Goal: Check status: Check status

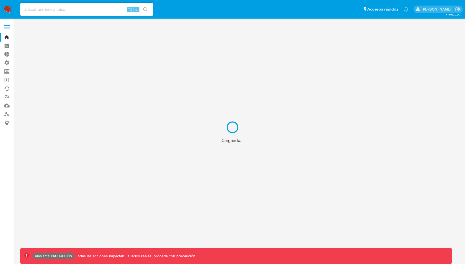
click at [73, 11] on div "Cargando..." at bounding box center [232, 132] width 465 height 264
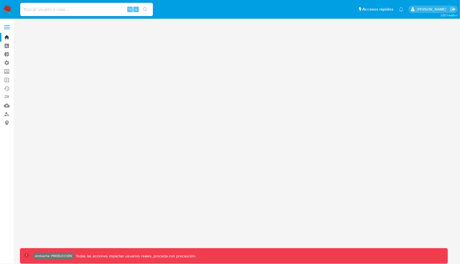
click at [66, 10] on input at bounding box center [86, 9] width 133 height 7
paste input "40202651"
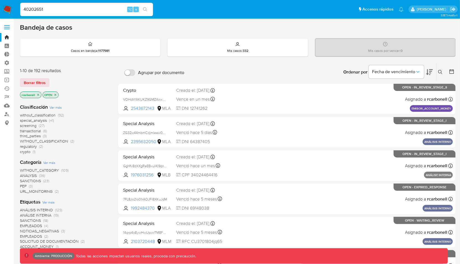
type input "40202651"
click at [150, 6] on button "search-icon" at bounding box center [145, 10] width 11 height 8
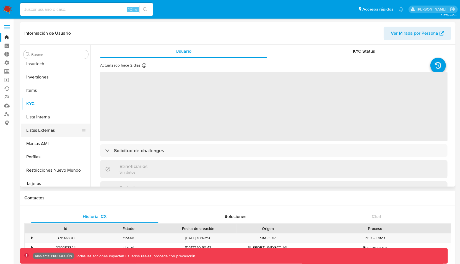
scroll to position [260, 0]
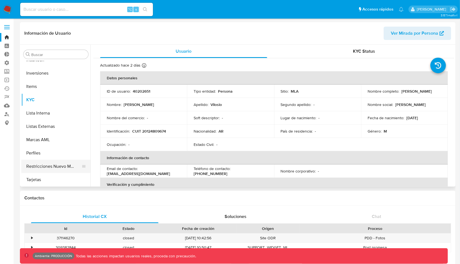
click at [56, 161] on button "Restricciones Nuevo Mundo" at bounding box center [53, 165] width 65 height 13
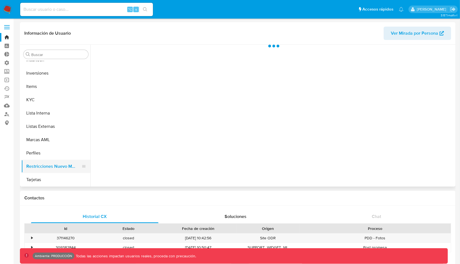
select select "10"
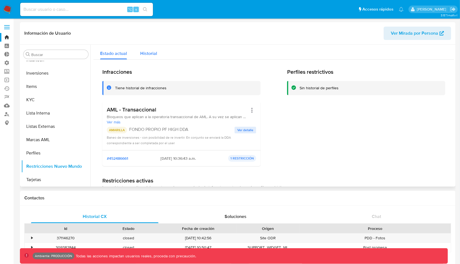
click at [153, 58] on div "Historial" at bounding box center [148, 52] width 17 height 15
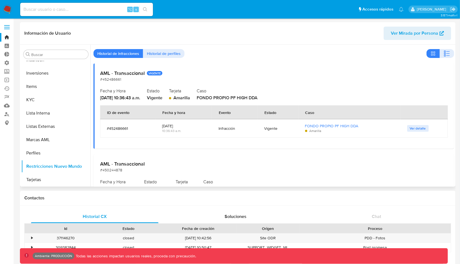
scroll to position [0, 0]
